Goal: Task Accomplishment & Management: Complete application form

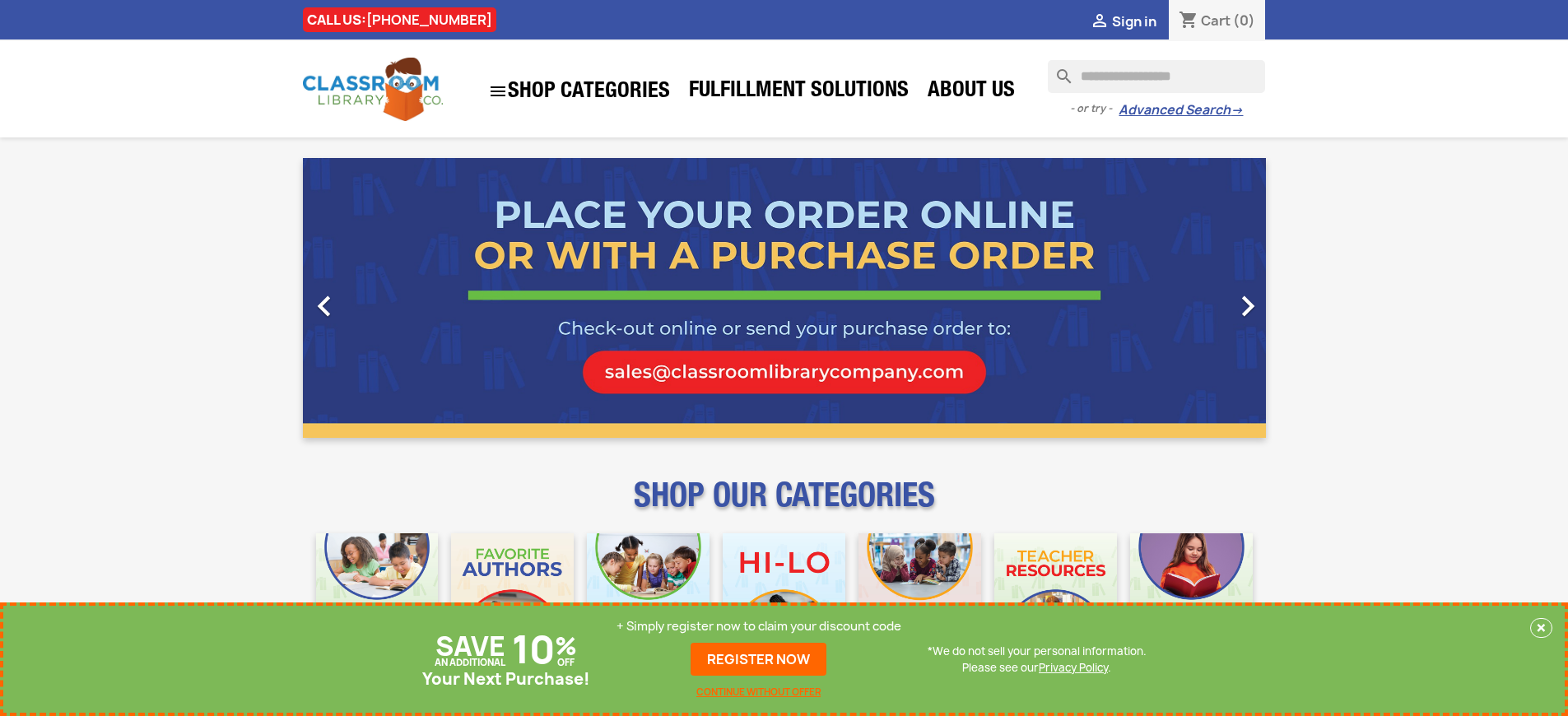
click at [759, 626] on p "+ Simply register now to claim your discount code" at bounding box center [759, 626] width 284 height 16
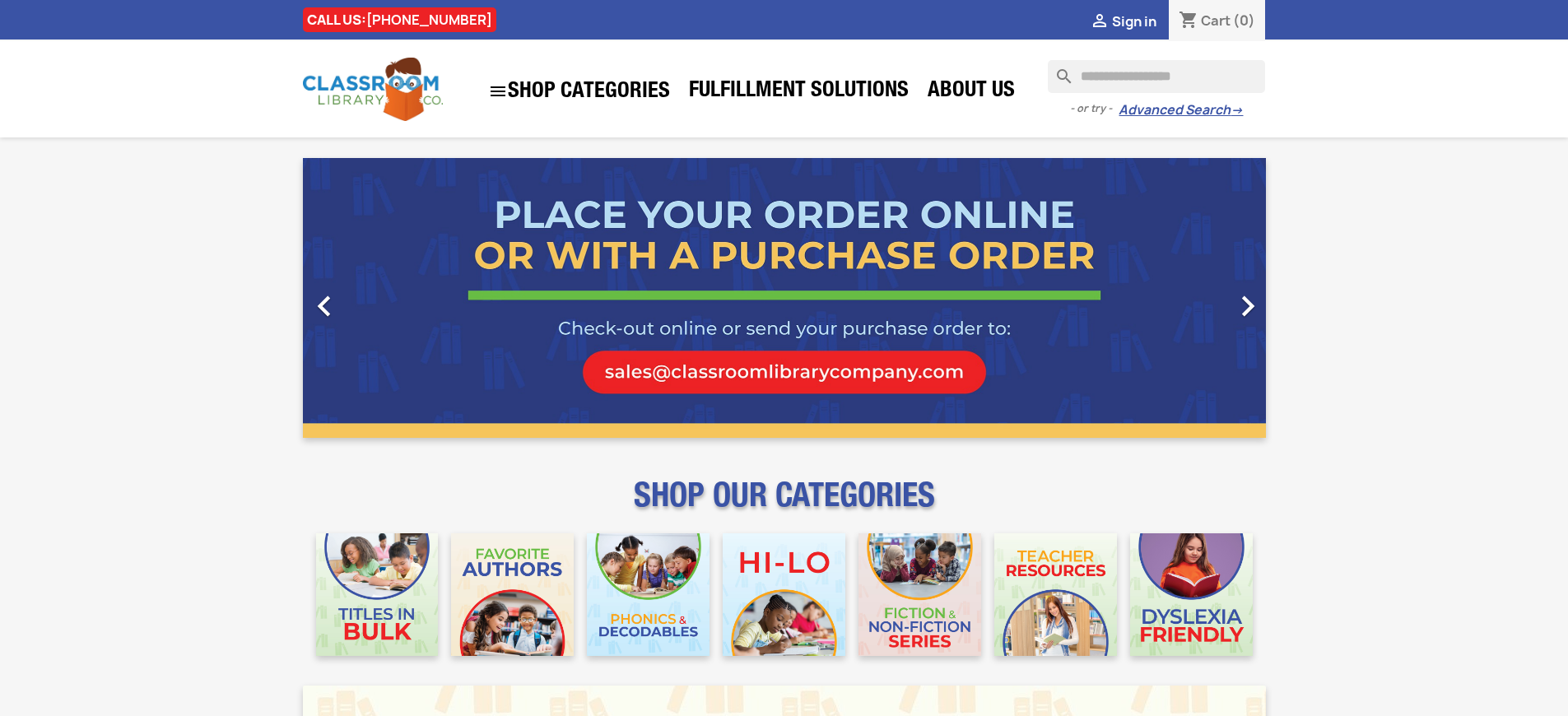
click at [1134, 20] on span "Sign in" at bounding box center [1134, 20] width 44 height 18
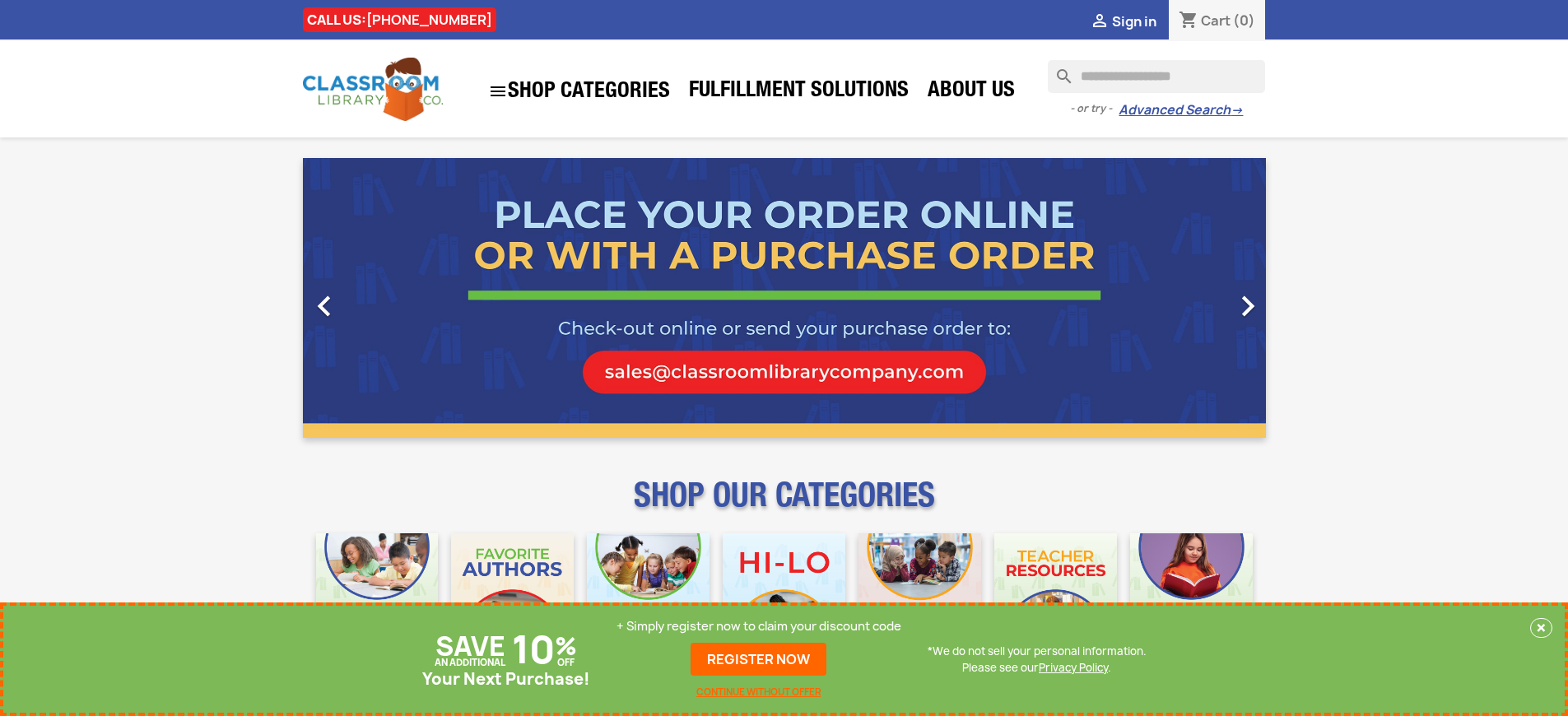
click at [759, 626] on p "+ Simply register now to claim your discount code" at bounding box center [759, 626] width 284 height 16
click at [759, 659] on link "REGISTER NOW" at bounding box center [758, 659] width 135 height 33
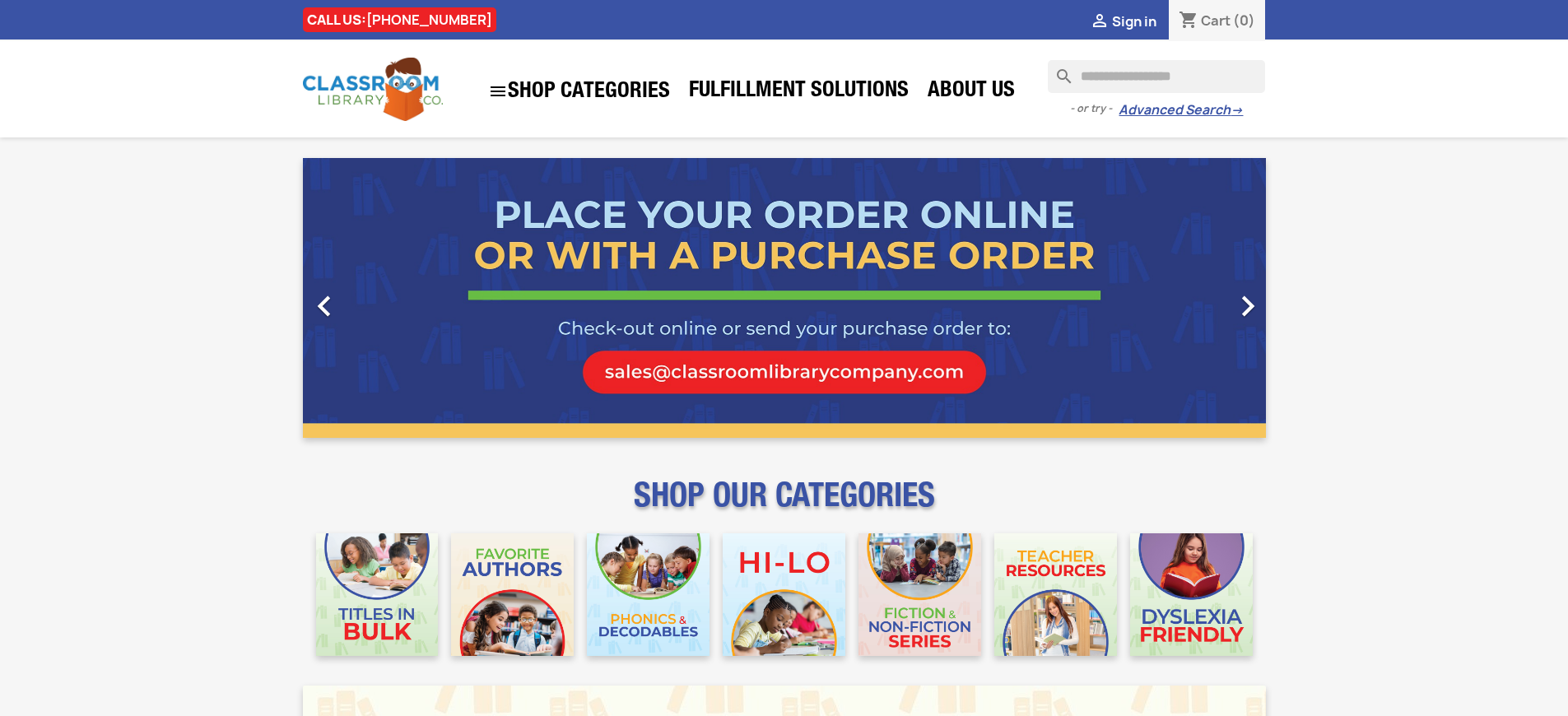
click at [1134, 20] on span "Sign in" at bounding box center [1134, 20] width 44 height 18
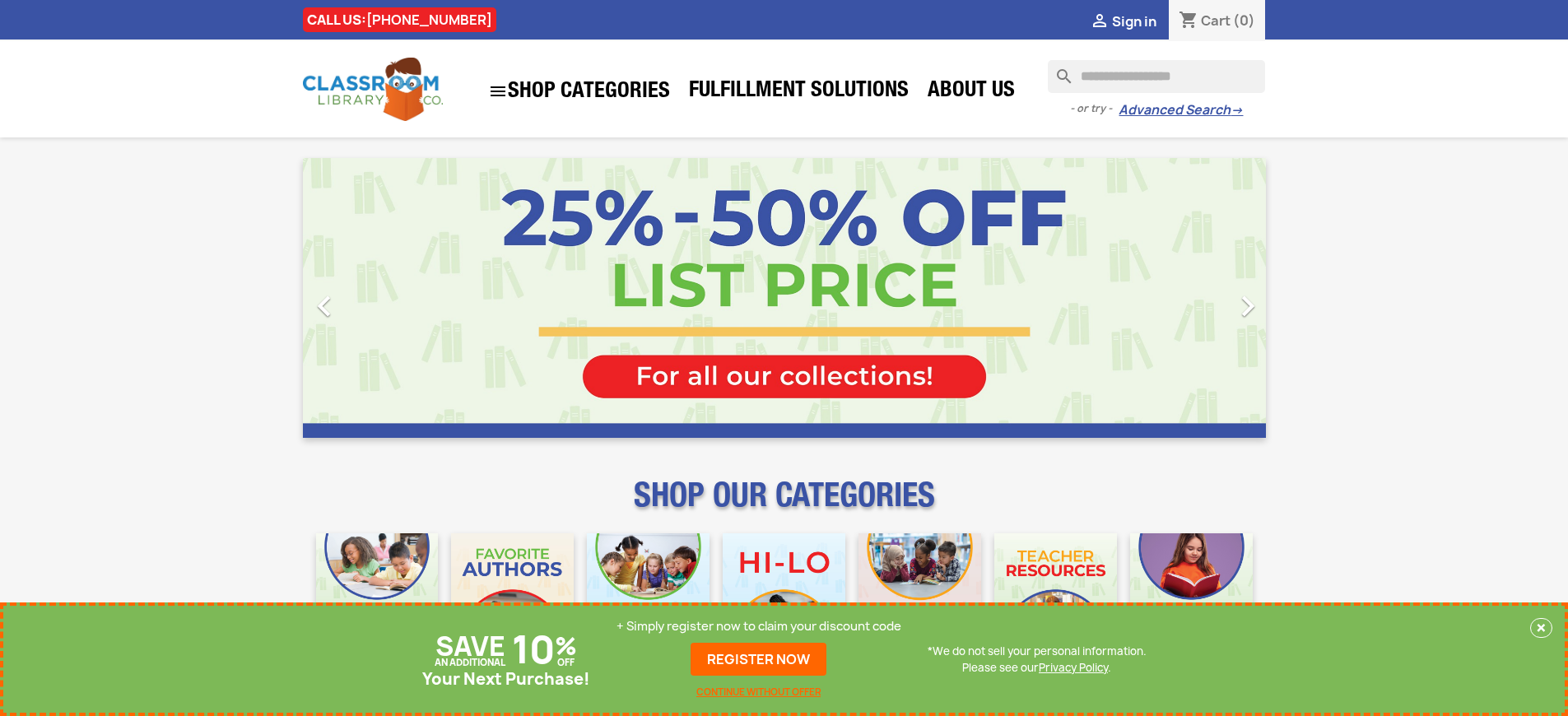
click at [759, 626] on p "+ Simply register now to claim your discount code" at bounding box center [759, 626] width 284 height 16
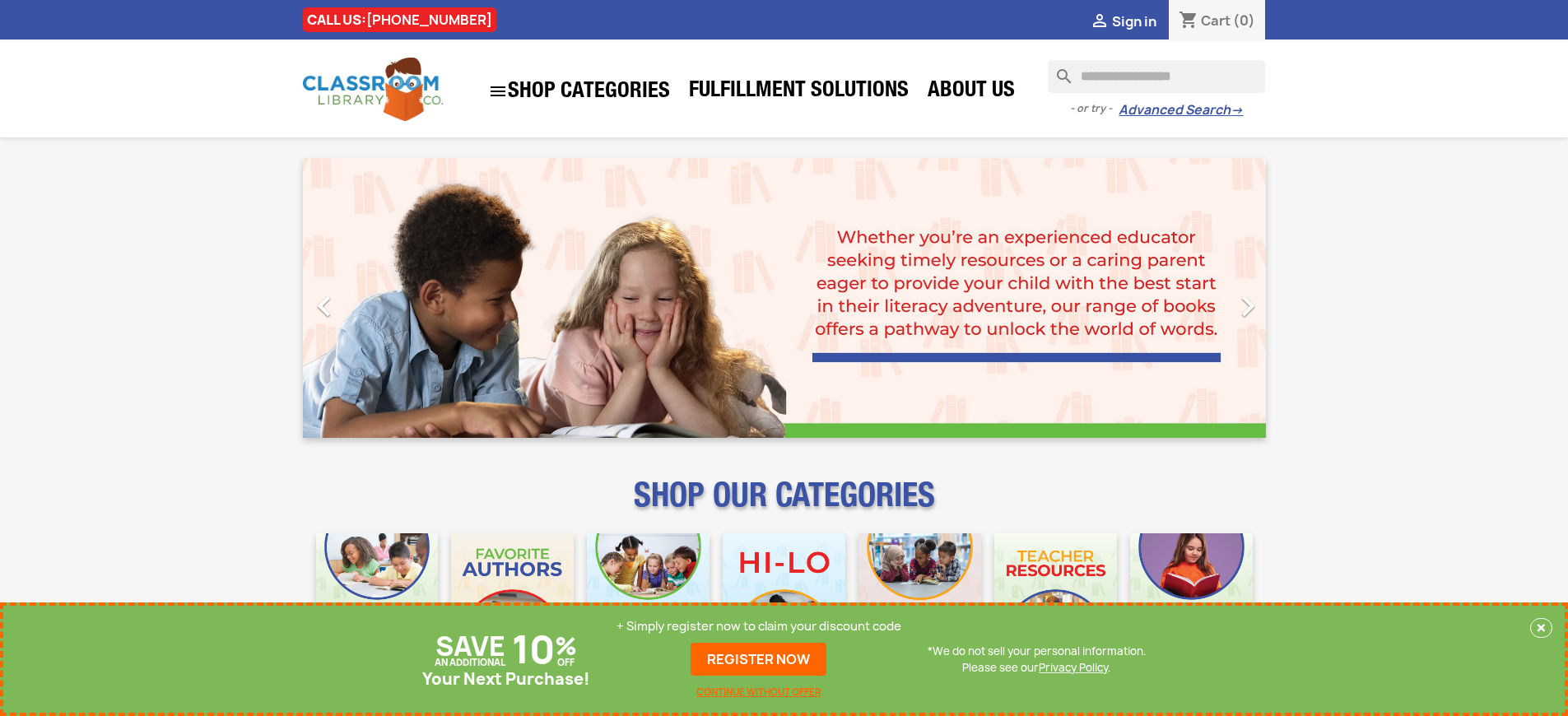
click at [759, 626] on p "+ Simply register now to claim your discount code" at bounding box center [759, 626] width 284 height 16
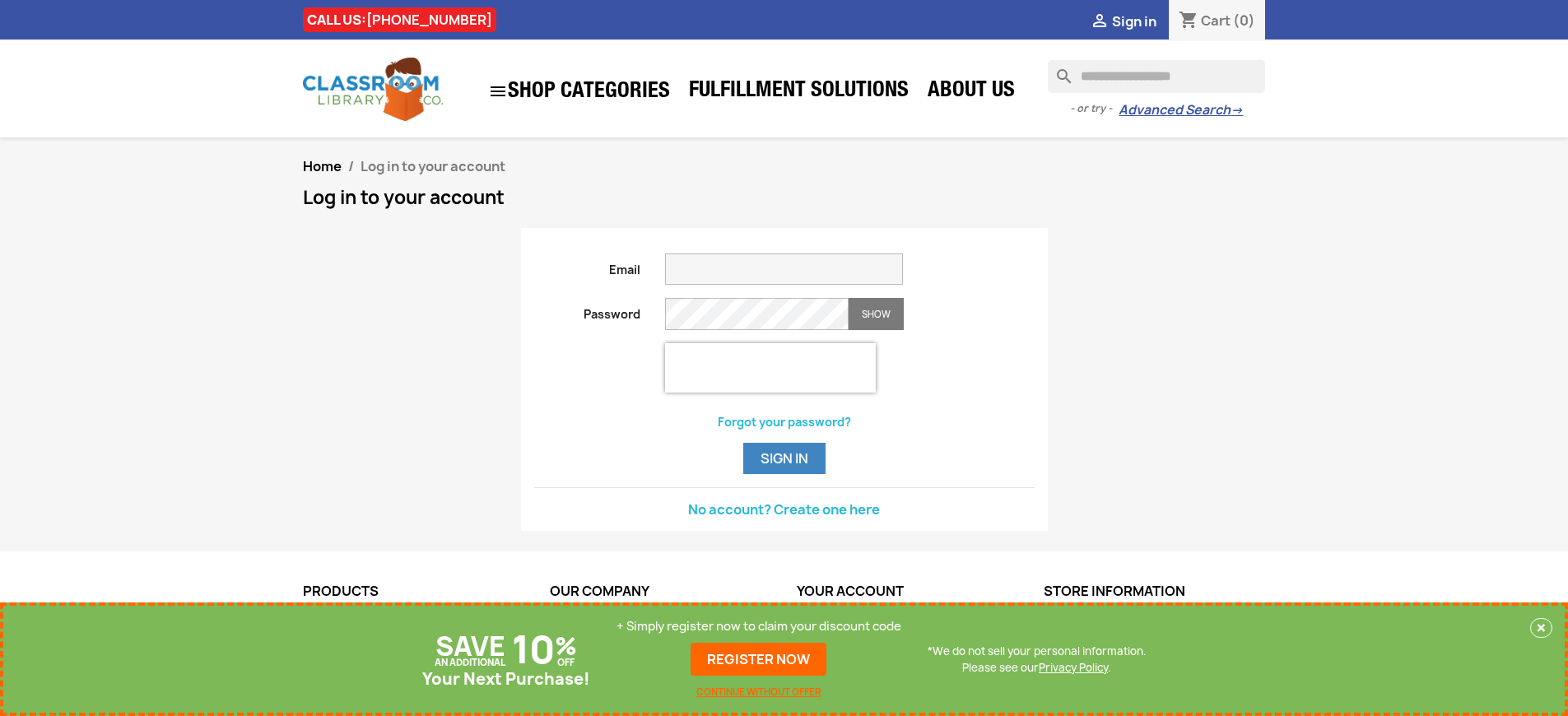
click at [759, 626] on p "+ Simply register now to claim your discount code" at bounding box center [759, 626] width 284 height 16
